Goal: Transaction & Acquisition: Purchase product/service

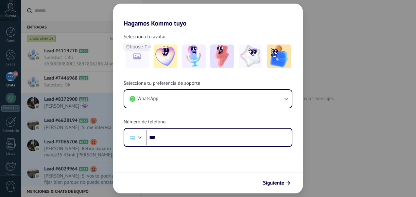
click at [91, 4] on div "Hagamos Kommo tuyo Selecciona tu avatar Selecciona tu preferencia de soporte Wh…" at bounding box center [208, 98] width 416 height 197
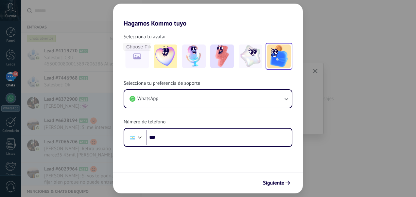
click at [284, 50] on img at bounding box center [279, 57] width 24 height 24
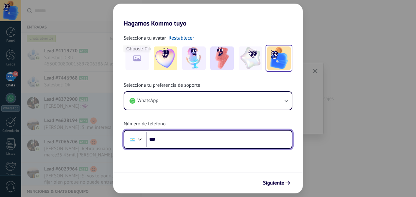
click at [170, 137] on input "***" at bounding box center [219, 139] width 146 height 15
click at [209, 143] on input "**********" at bounding box center [219, 139] width 146 height 15
type input "**********"
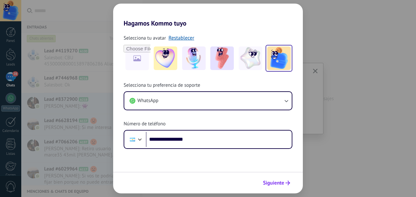
click at [270, 182] on span "Siguiente" at bounding box center [273, 183] width 21 height 5
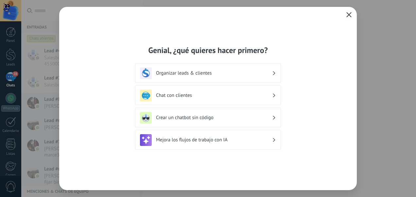
click at [258, 69] on div "Organizar leads & clientes" at bounding box center [208, 73] width 136 height 12
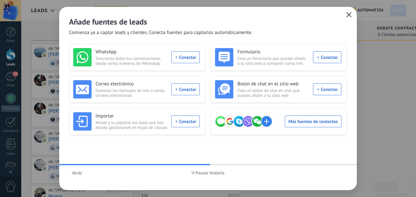
click at [207, 174] on span "Pausar historia" at bounding box center [210, 173] width 29 height 5
click at [204, 172] on span "Iniciar historia" at bounding box center [210, 173] width 28 height 5
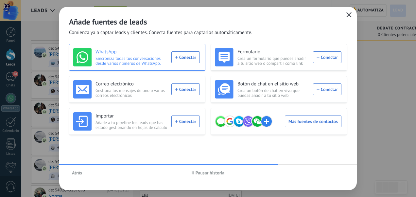
click at [188, 55] on div "WhatsApp Sincroniza todas tus conversaciones desde varios números de WhatsApp. …" at bounding box center [136, 57] width 127 height 18
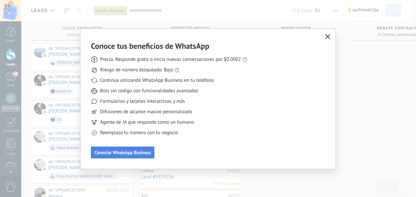
click at [120, 151] on span "Conectar WhatsApp Business" at bounding box center [123, 152] width 56 height 5
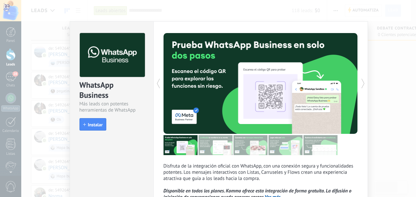
click at [363, 80] on icon at bounding box center [363, 83] width 7 height 13
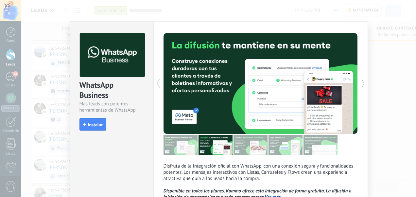
click at [386, 98] on div "WhatsApp Business Más leads con potentes herramientas de WhatsApp install Insta…" at bounding box center [218, 98] width 395 height 197
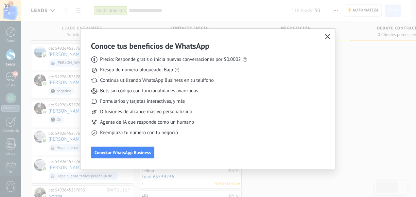
click at [326, 35] on icon "button" at bounding box center [327, 36] width 5 height 5
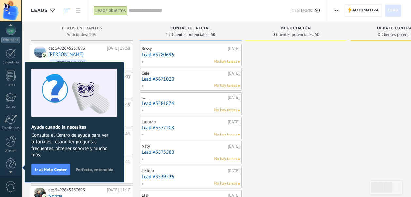
scroll to position [75, 0]
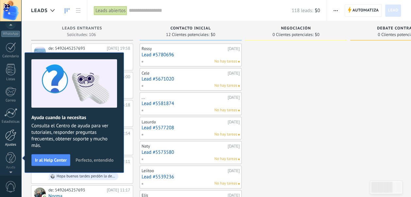
click at [10, 134] on div at bounding box center [10, 134] width 11 height 11
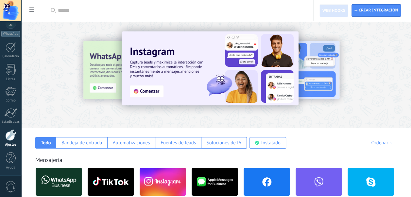
click at [393, 142] on div "Ordenar" at bounding box center [382, 143] width 23 height 6
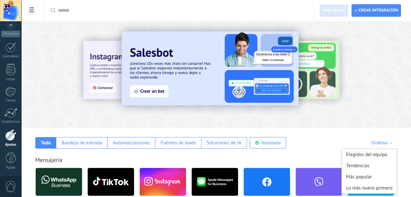
click at [321, 138] on div "Todo Bandeja de entrada Automatizaciones Fuentes de leads Soluciones de IA Inst…" at bounding box center [216, 138] width 377 height 21
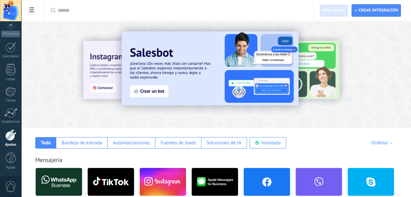
click at [88, 12] on input "text" at bounding box center [181, 10] width 246 height 7
click at [31, 9] on icon at bounding box center [31, 10] width 5 height 5
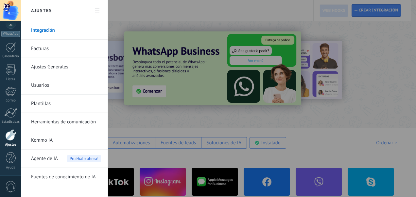
click at [48, 48] on link "Facturas" at bounding box center [66, 49] width 70 height 18
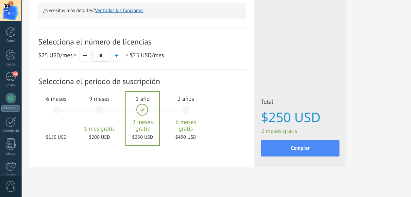
scroll to position [214, 0]
click at [54, 110] on div "6 meses $150 USD" at bounding box center [56, 113] width 35 height 46
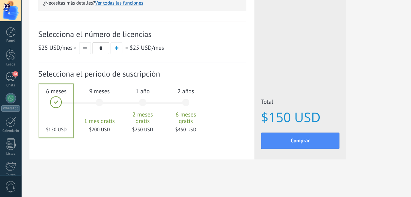
scroll to position [0, 0]
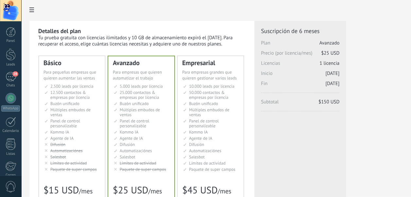
click at [62, 84] on span "2.500 leads por licencia" at bounding box center [71, 86] width 43 height 6
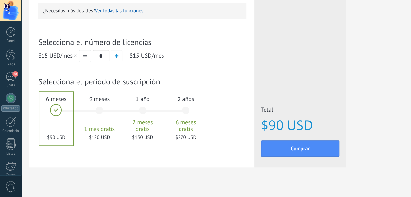
scroll to position [223, 0]
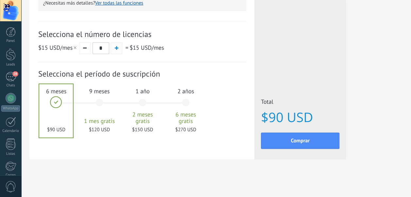
click at [117, 49] on span "button" at bounding box center [117, 48] width 4 height 4
click at [83, 47] on button "button" at bounding box center [85, 48] width 12 height 12
type input "*"
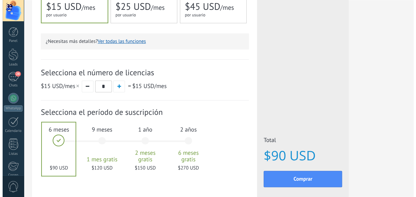
scroll to position [184, 0]
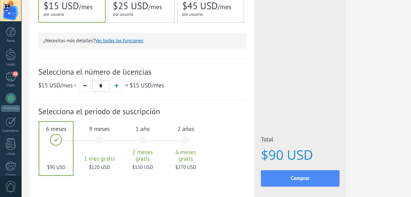
click at [108, 43] on button "Ver todas las funciones" at bounding box center [119, 41] width 48 height 6
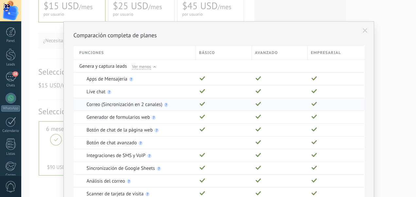
click at [252, 102] on div at bounding box center [278, 104] width 53 height 12
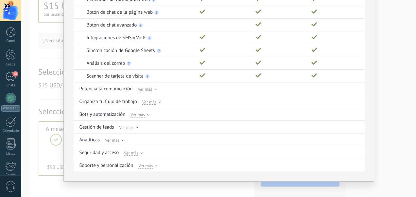
scroll to position [121, 0]
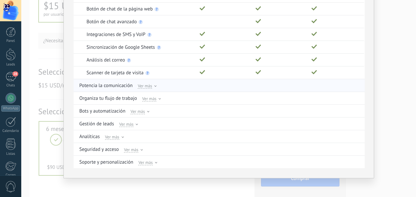
click at [154, 85] on icon at bounding box center [155, 85] width 2 height 1
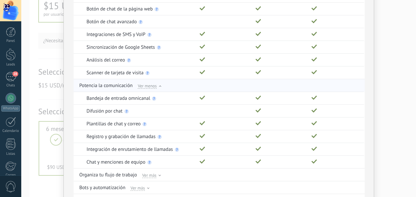
click at [159, 85] on use at bounding box center [160, 85] width 2 height 1
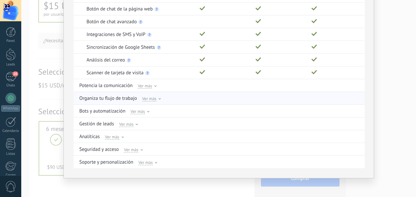
click at [158, 96] on div "Ver más" at bounding box center [151, 98] width 19 height 6
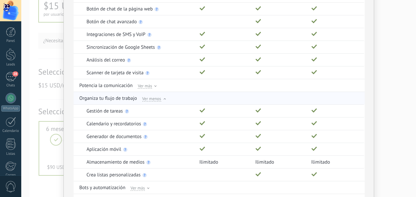
click at [164, 98] on icon at bounding box center [165, 98] width 2 height 1
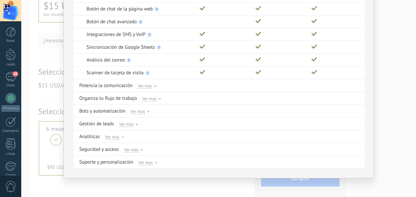
click at [389, 107] on div "Comparación completa de planes Funciones Básico Avanzado Empresarial Genera y c…" at bounding box center [218, 98] width 395 height 197
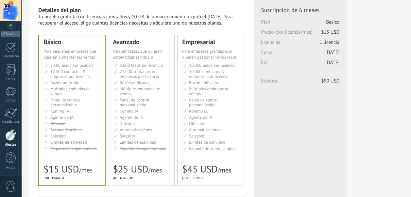
scroll to position [25, 0]
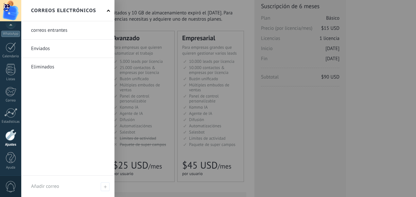
click at [50, 28] on link at bounding box center [67, 30] width 93 height 18
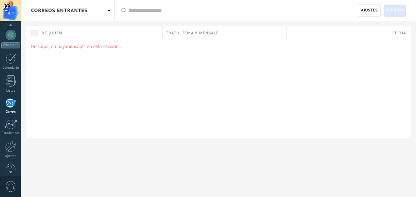
click at [10, 185] on span "0" at bounding box center [10, 186] width 11 height 11
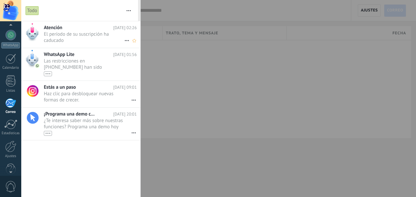
click at [67, 33] on span "El período de su suscripción ha caducado •••" at bounding box center [84, 37] width 81 height 12
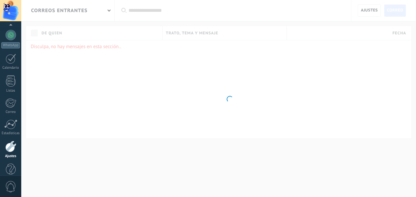
scroll to position [75, 0]
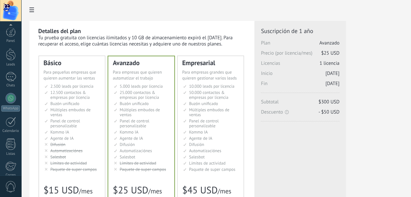
scroll to position [75, 0]
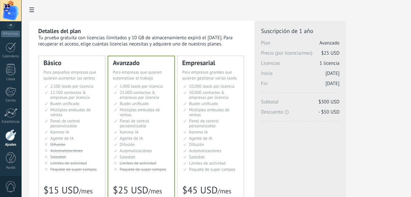
click at [10, 185] on span "0" at bounding box center [10, 186] width 11 height 11
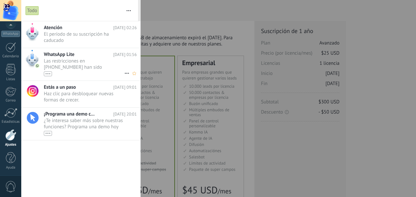
click at [59, 54] on span "WhatsApp Lite" at bounding box center [59, 54] width 31 height 6
click at [31, 58] on div at bounding box center [32, 59] width 13 height 18
click at [47, 73] on div "•••" at bounding box center [48, 73] width 8 height 5
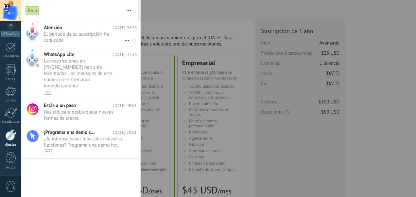
click at [76, 31] on span "El período de su suscripción ha caducado •••" at bounding box center [84, 37] width 81 height 12
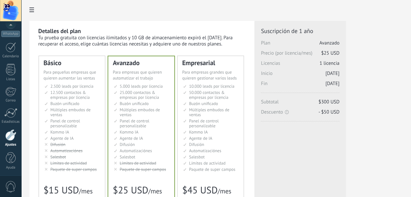
click at [35, 9] on span at bounding box center [31, 10] width 11 height 13
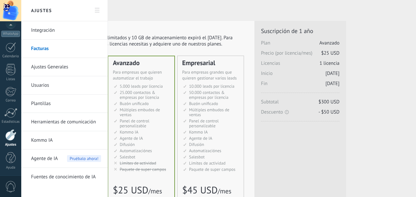
click at [377, 112] on div at bounding box center [208, 98] width 416 height 197
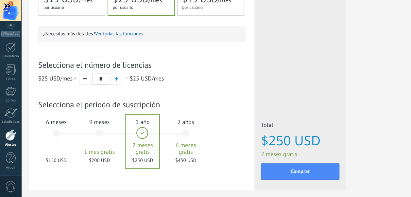
scroll to position [223, 0]
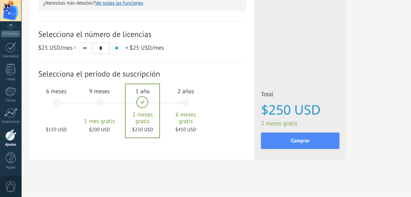
drag, startPoint x: 416, startPoint y: 140, endPoint x: 55, endPoint y: 97, distance: 363.8
click at [55, 97] on div "6 meses $150 USD" at bounding box center [56, 105] width 35 height 46
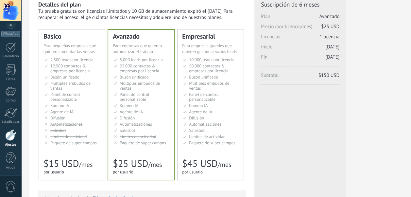
scroll to position [0, 0]
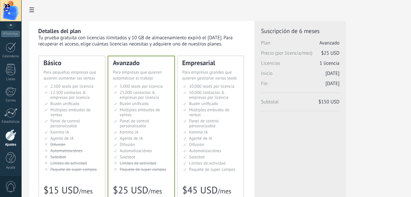
click at [56, 103] on span "Buzón unificado" at bounding box center [64, 104] width 29 height 6
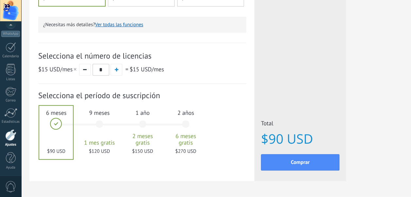
scroll to position [201, 0]
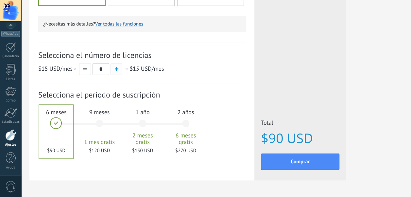
click at [116, 69] on span "button" at bounding box center [117, 69] width 4 height 4
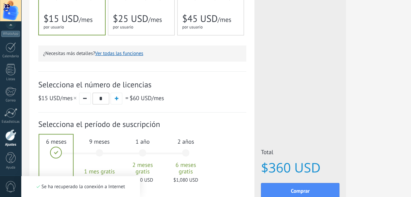
scroll to position [223, 0]
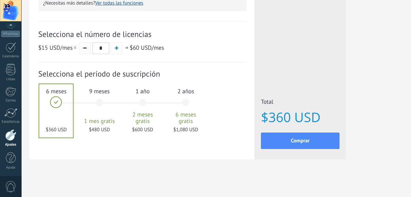
click at [84, 47] on button "button" at bounding box center [85, 48] width 12 height 12
type input "*"
